Goal: Task Accomplishment & Management: Use online tool/utility

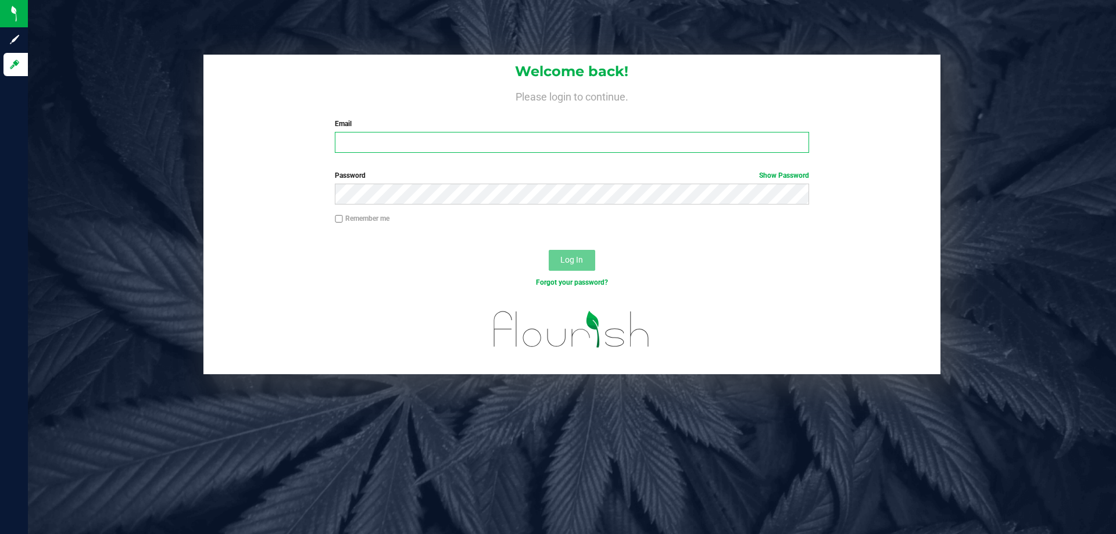
click at [372, 141] on input "Email" at bounding box center [572, 142] width 474 height 21
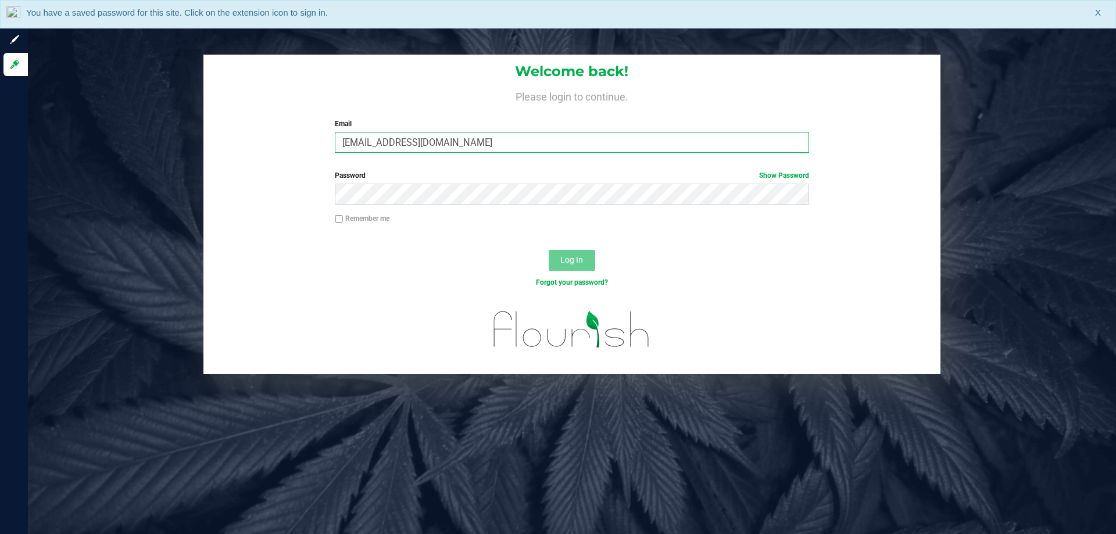
type input "[EMAIL_ADDRESS][DOMAIN_NAME]"
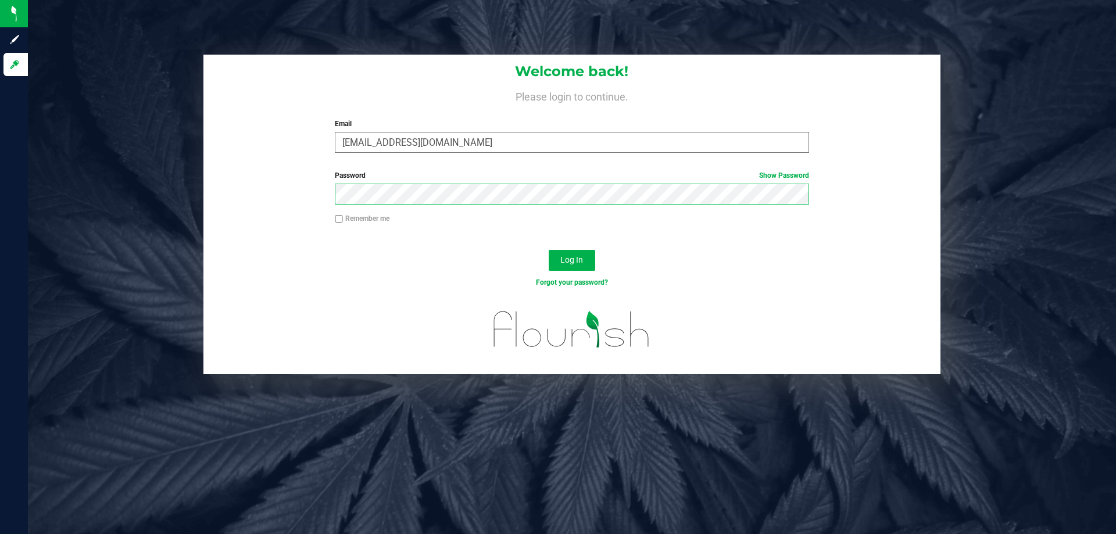
click at [549, 250] on button "Log In" at bounding box center [572, 260] width 46 height 21
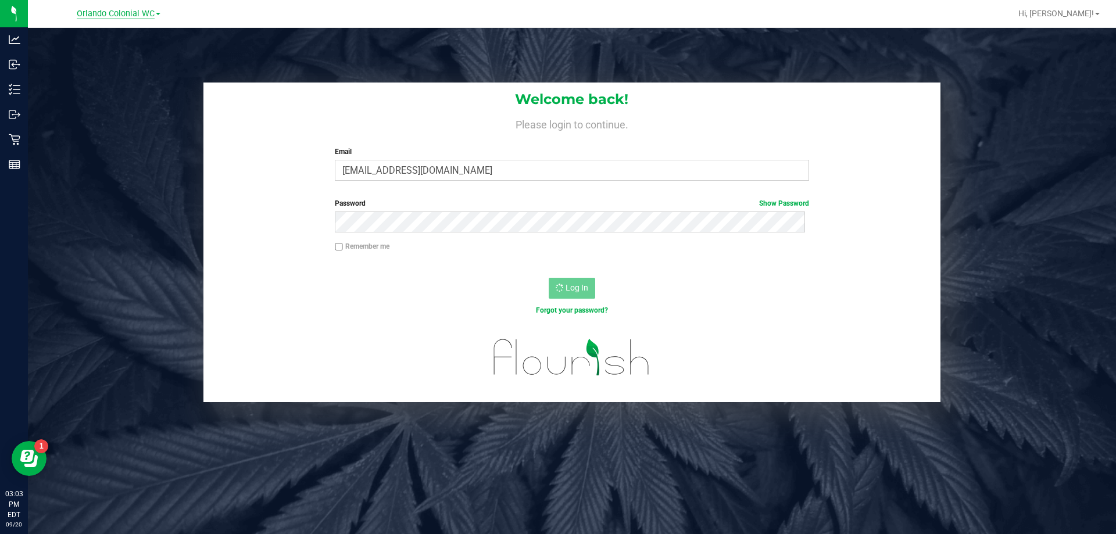
click at [107, 15] on span "Orlando Colonial WC" at bounding box center [116, 14] width 78 height 10
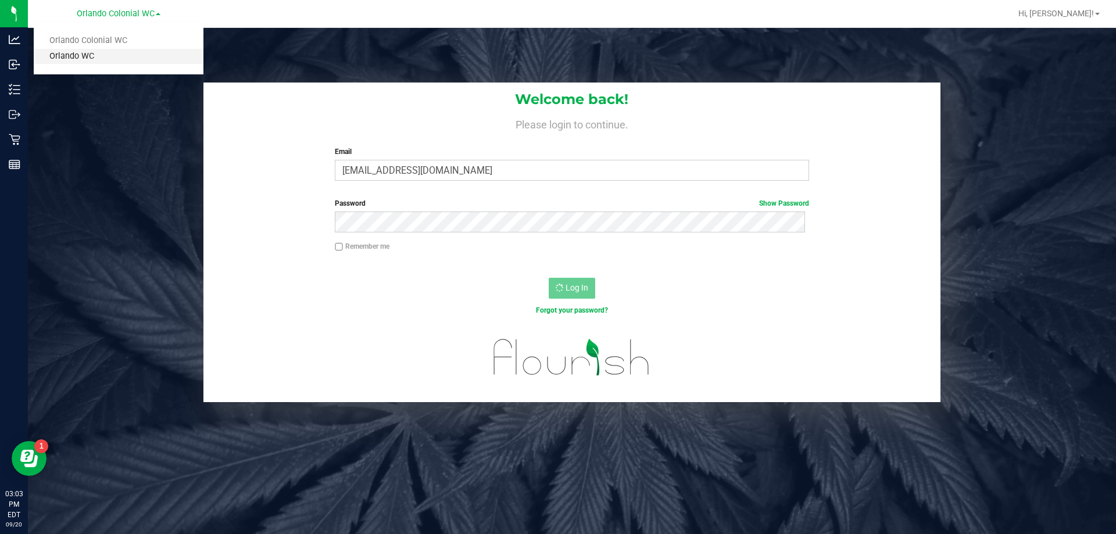
click at [86, 58] on link "Orlando WC" at bounding box center [119, 57] width 170 height 16
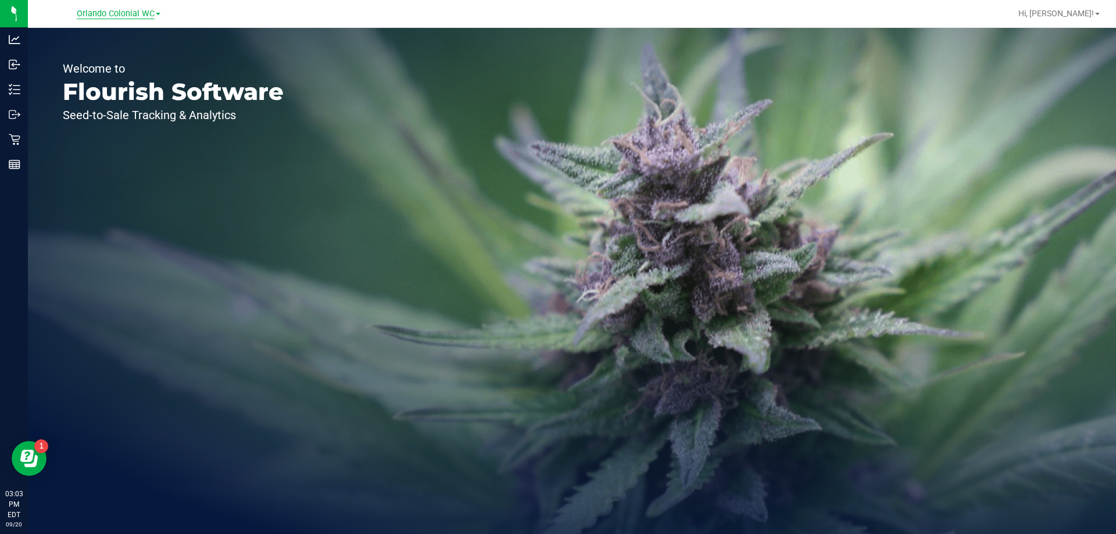
click at [133, 15] on span "Orlando Colonial WC" at bounding box center [116, 14] width 78 height 10
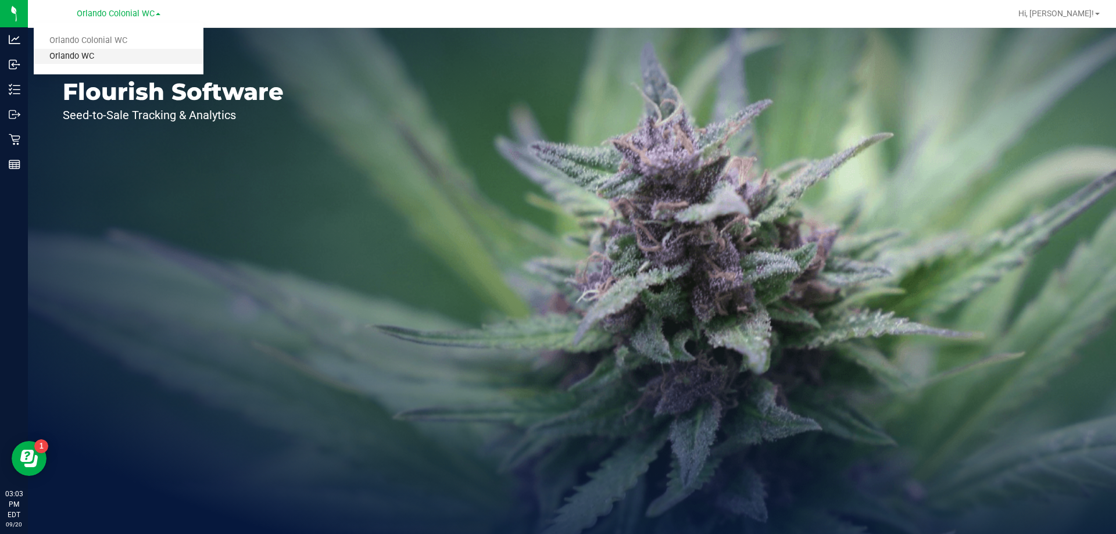
click at [97, 55] on link "Orlando WC" at bounding box center [119, 57] width 170 height 16
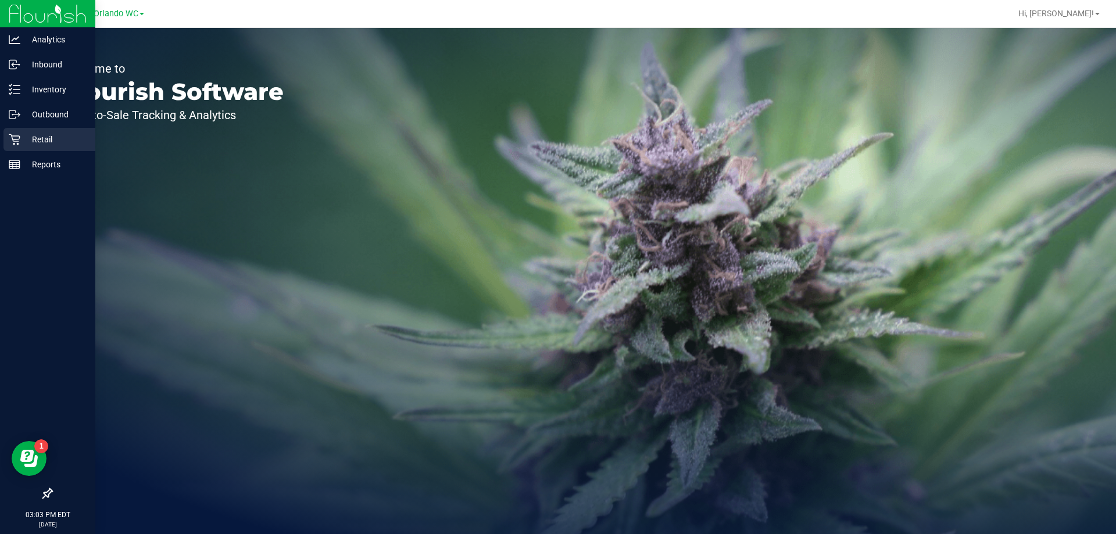
click at [45, 139] on p "Retail" at bounding box center [55, 139] width 70 height 14
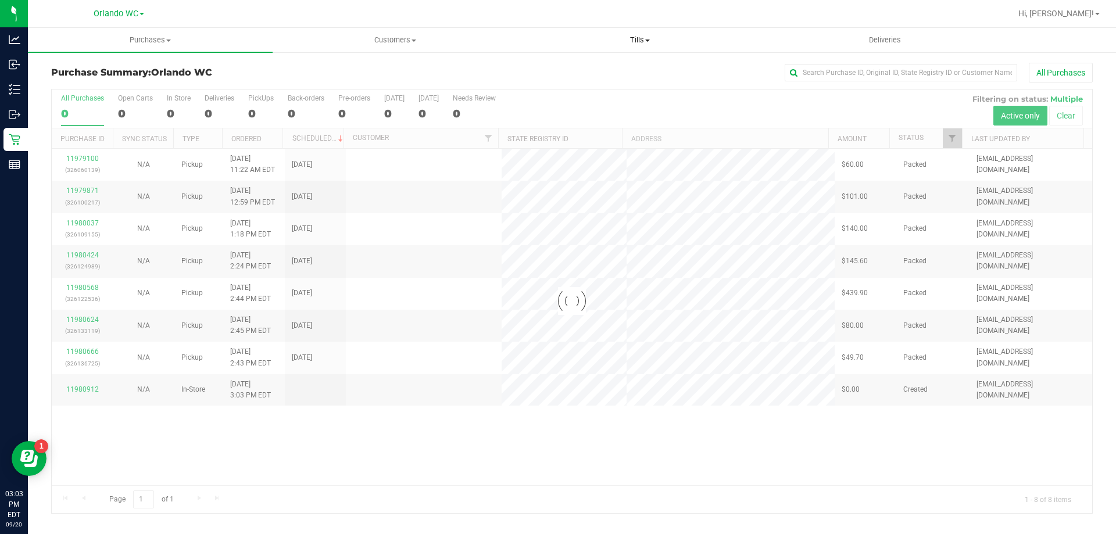
click at [644, 38] on span "Tills" at bounding box center [639, 40] width 243 height 10
click at [582, 75] on span "Manage tills" at bounding box center [556, 70] width 78 height 10
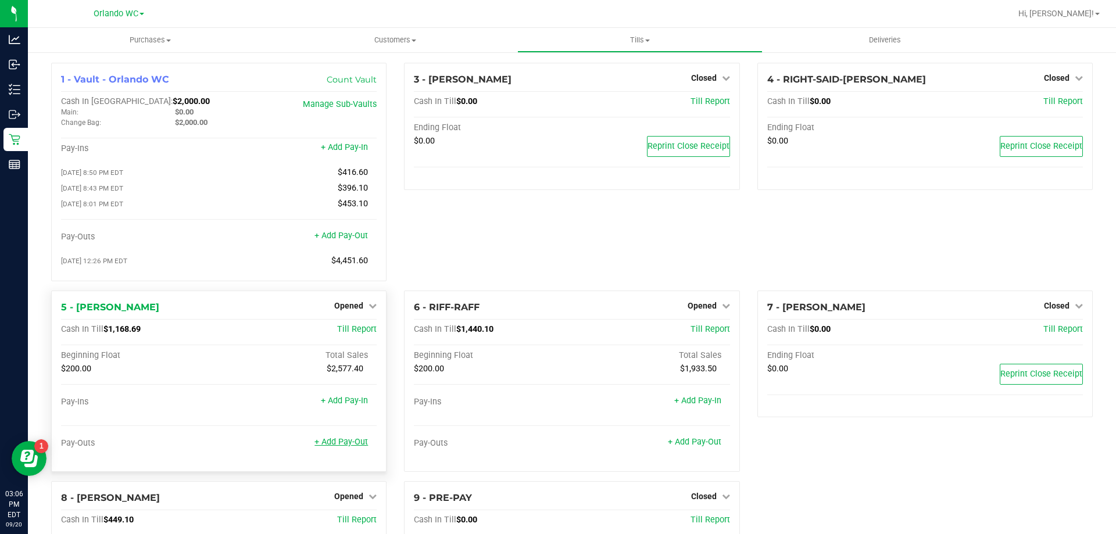
click at [345, 447] on link "+ Add Pay-Out" at bounding box center [340, 442] width 53 height 10
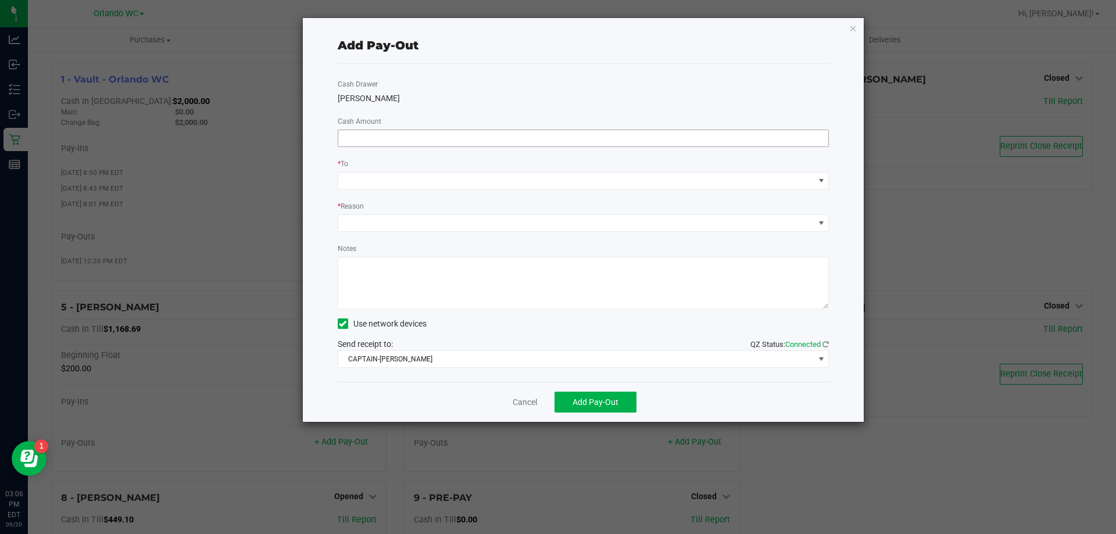
click at [499, 134] on input at bounding box center [583, 138] width 490 height 16
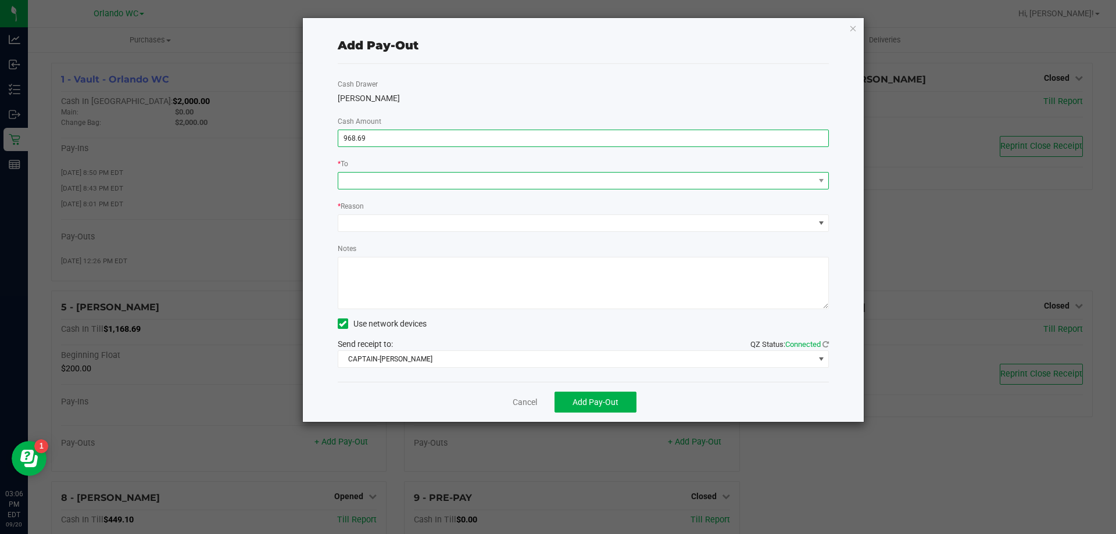
type input "$968.69"
click at [459, 173] on span at bounding box center [576, 181] width 476 height 16
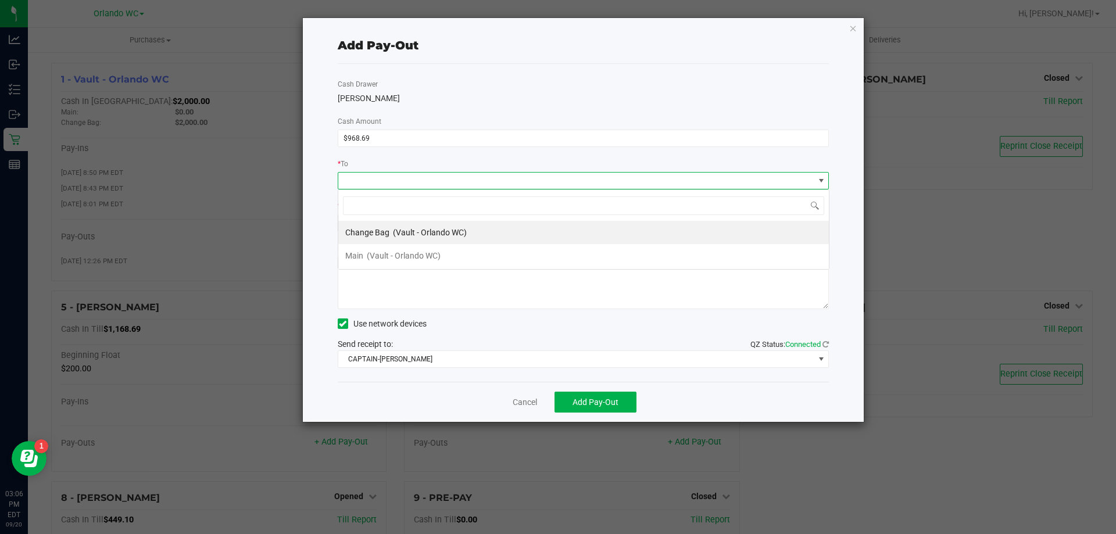
scroll to position [17, 491]
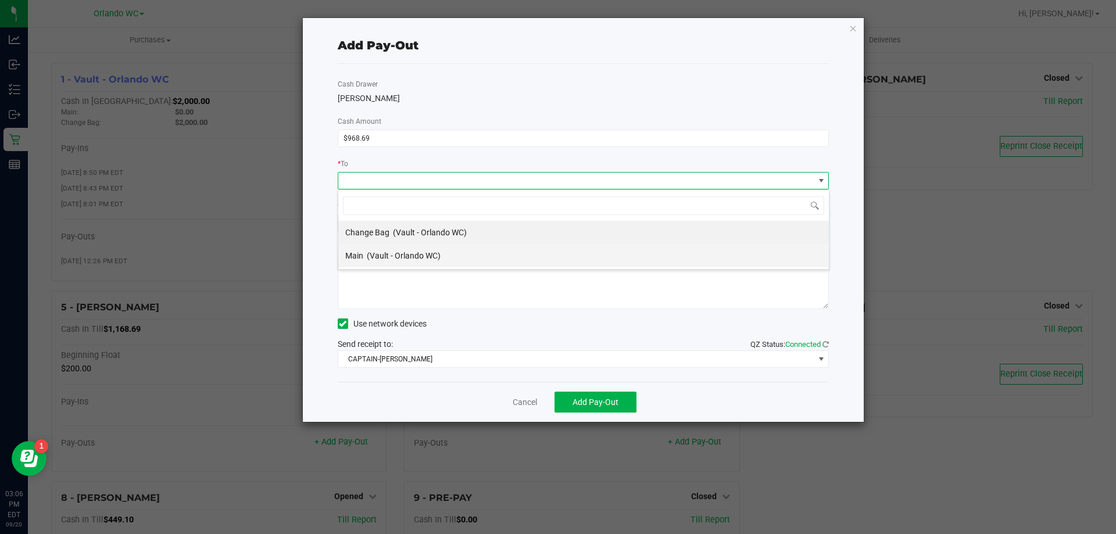
click at [358, 255] on span "Main" at bounding box center [354, 255] width 18 height 9
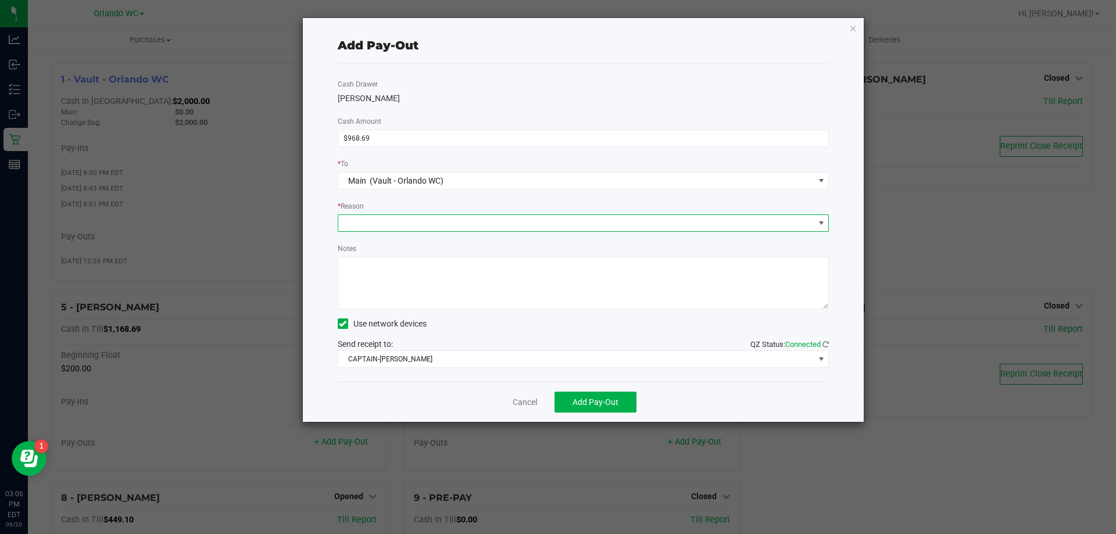
click at [362, 223] on span at bounding box center [576, 223] width 476 height 16
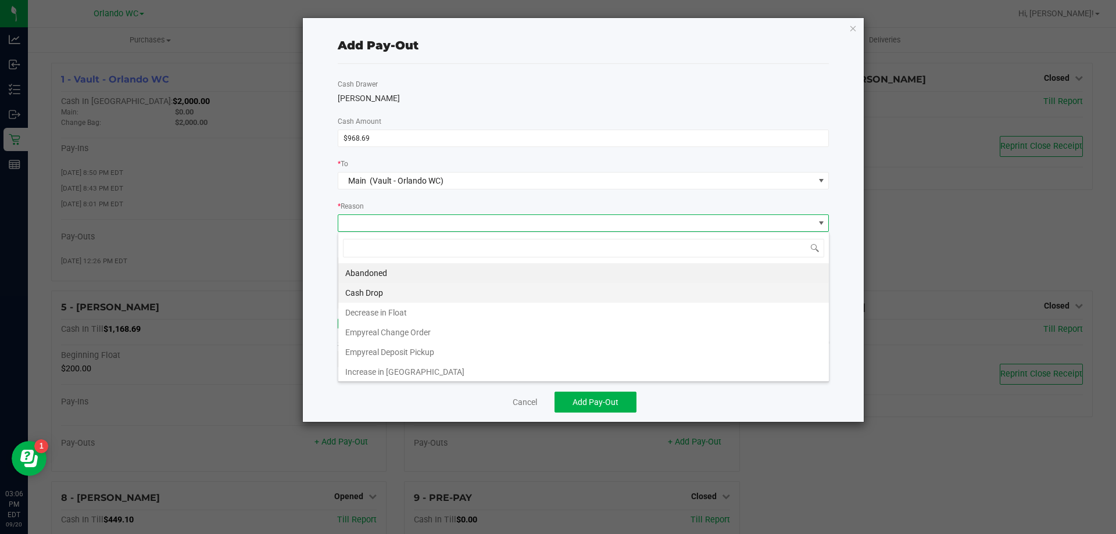
click at [399, 293] on li "Cash Drop" at bounding box center [583, 293] width 490 height 20
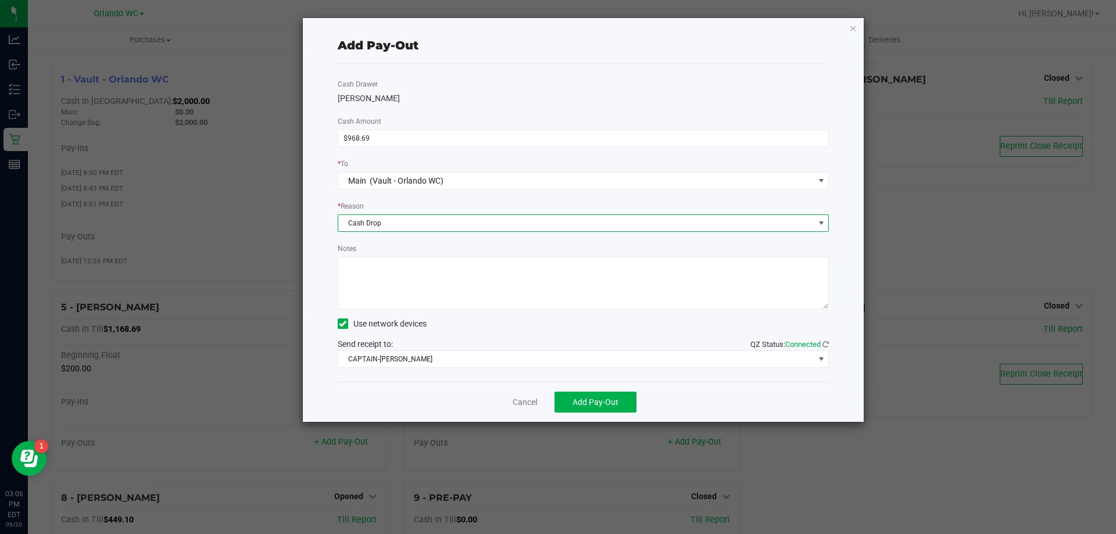
click at [378, 277] on textarea "Notes" at bounding box center [584, 283] width 492 height 52
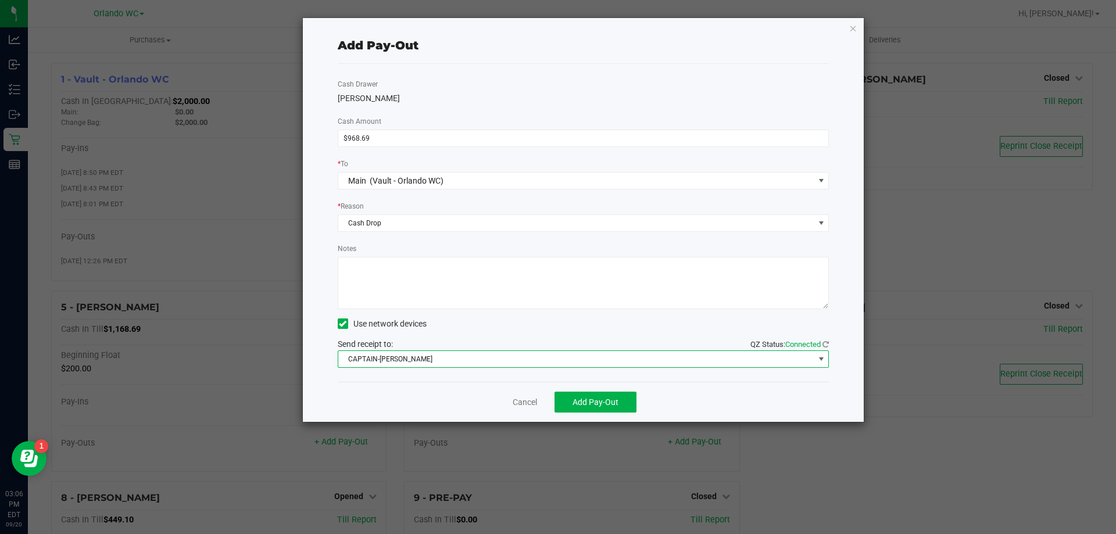
click at [470, 354] on span "CAPTAIN-KANGA" at bounding box center [576, 359] width 476 height 16
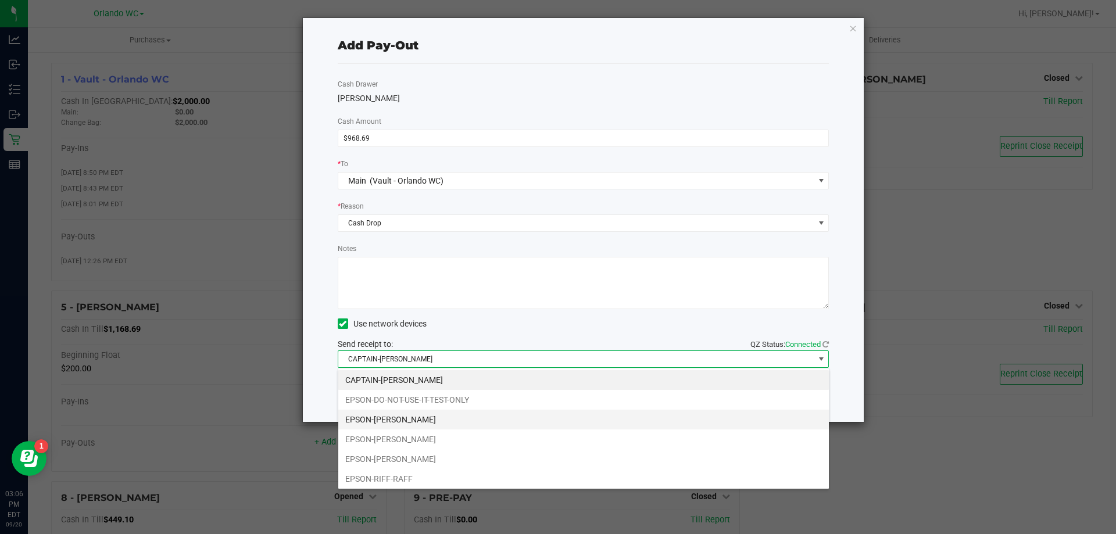
click at [407, 428] on li "EPSON-JASON-DERULO" at bounding box center [583, 420] width 490 height 20
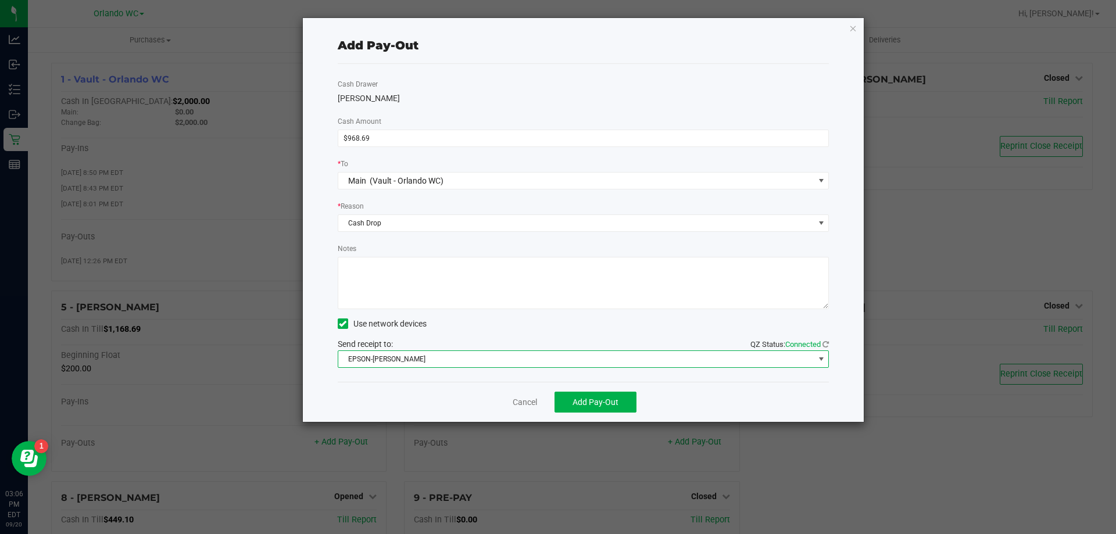
click at [393, 277] on textarea "Notes" at bounding box center [584, 283] width 492 height 52
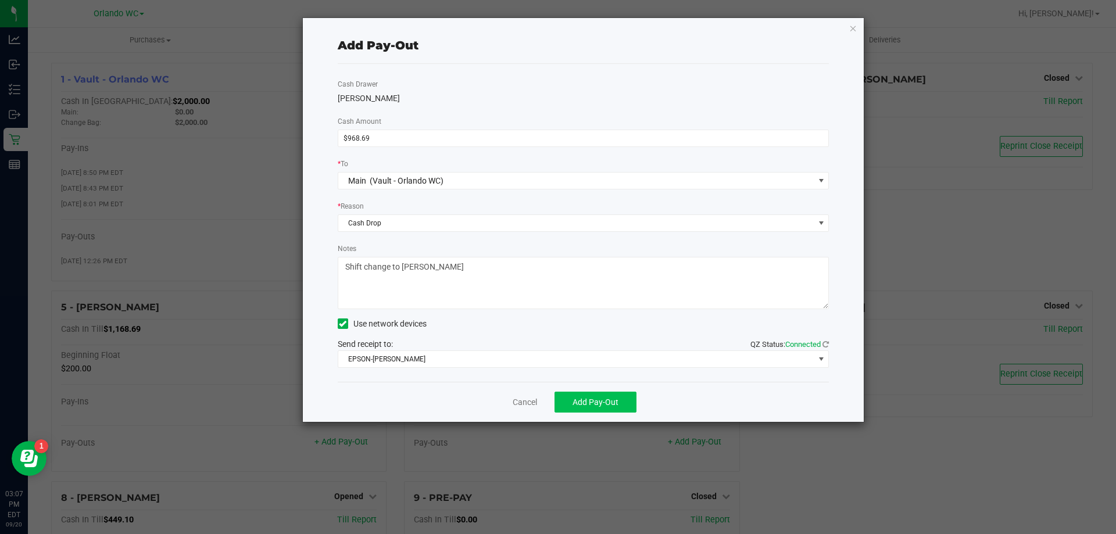
type textarea "Shift change to Sasha - SC"
click at [574, 403] on span "Add Pay-Out" at bounding box center [595, 401] width 46 height 9
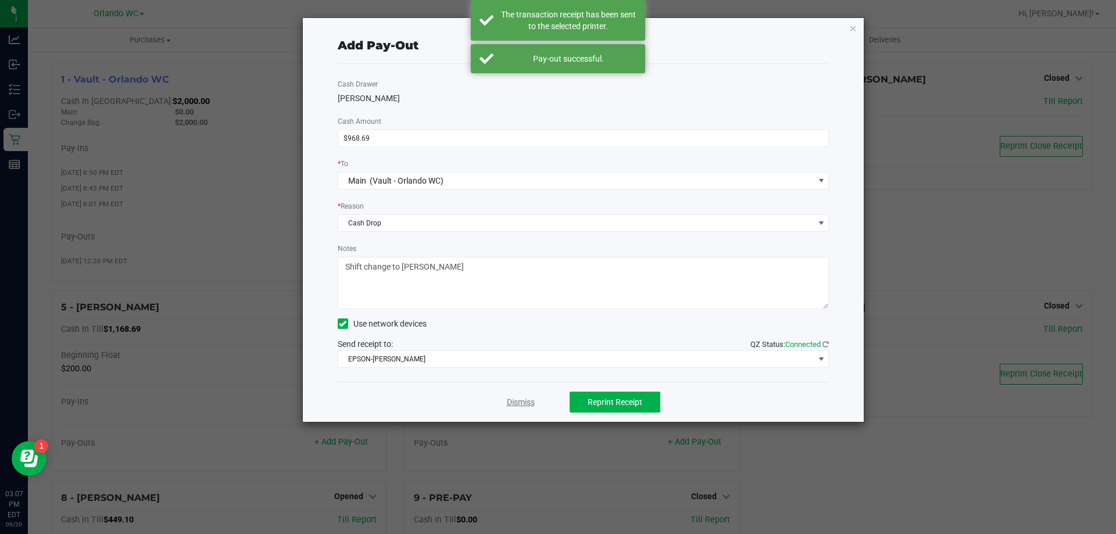
click at [528, 400] on link "Dismiss" at bounding box center [521, 402] width 28 height 12
